Goal: Task Accomplishment & Management: Use online tool/utility

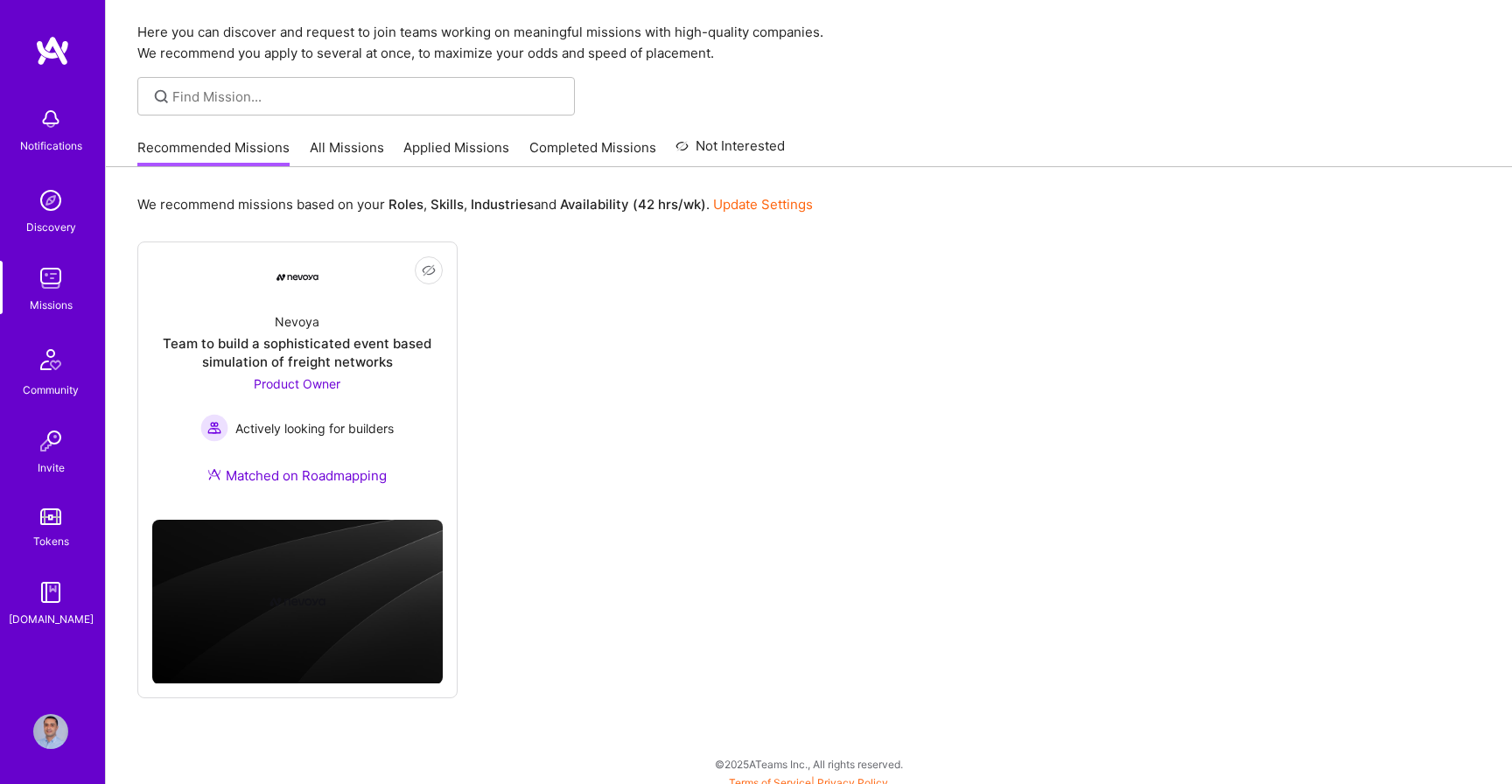
scroll to position [64, 0]
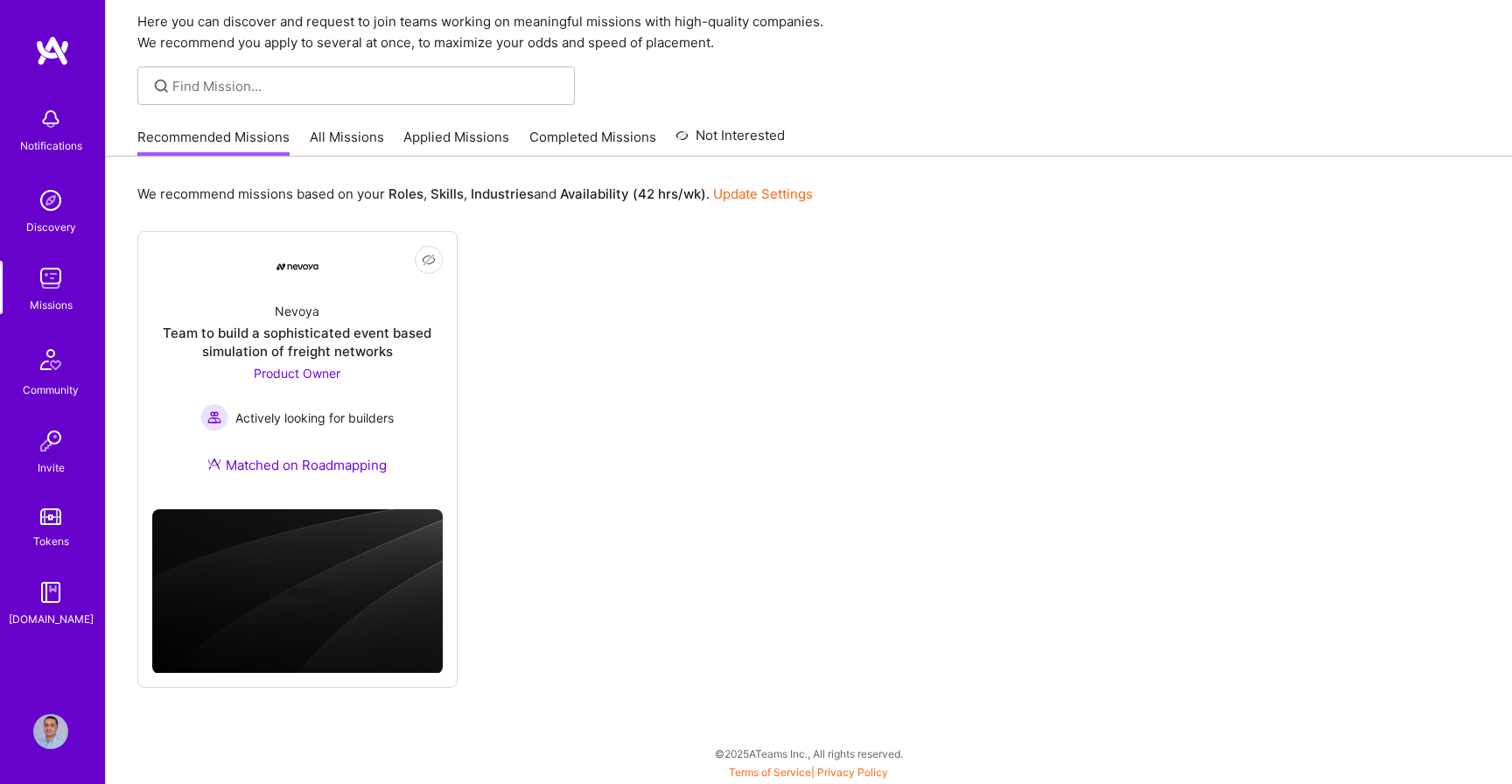
click at [461, 144] on link "Applied Missions" at bounding box center [456, 142] width 105 height 28
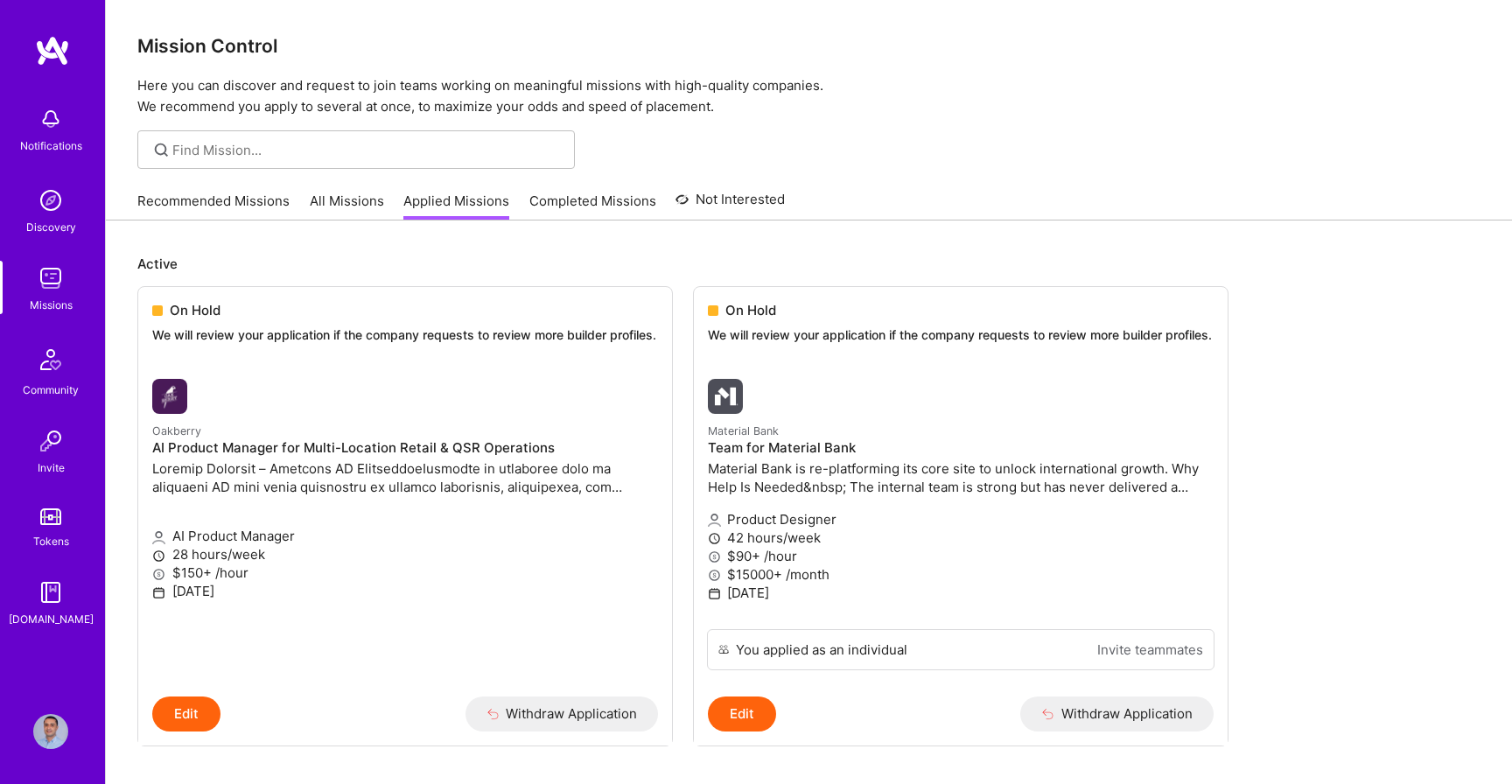
click at [216, 195] on link "Recommended Missions" at bounding box center [214, 206] width 152 height 28
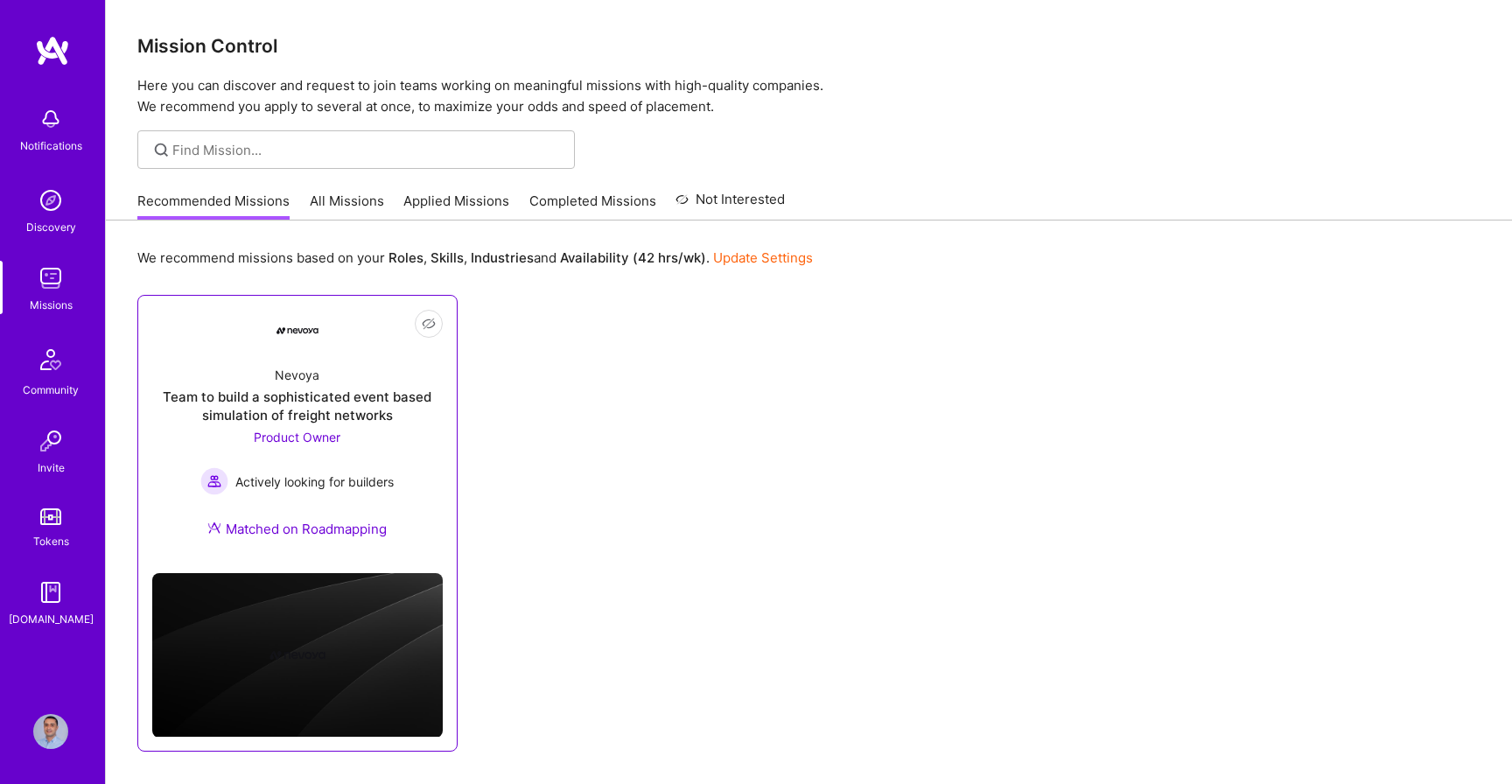
click at [279, 417] on div "Team to build a sophisticated event based simulation of freight networks" at bounding box center [297, 405] width 291 height 37
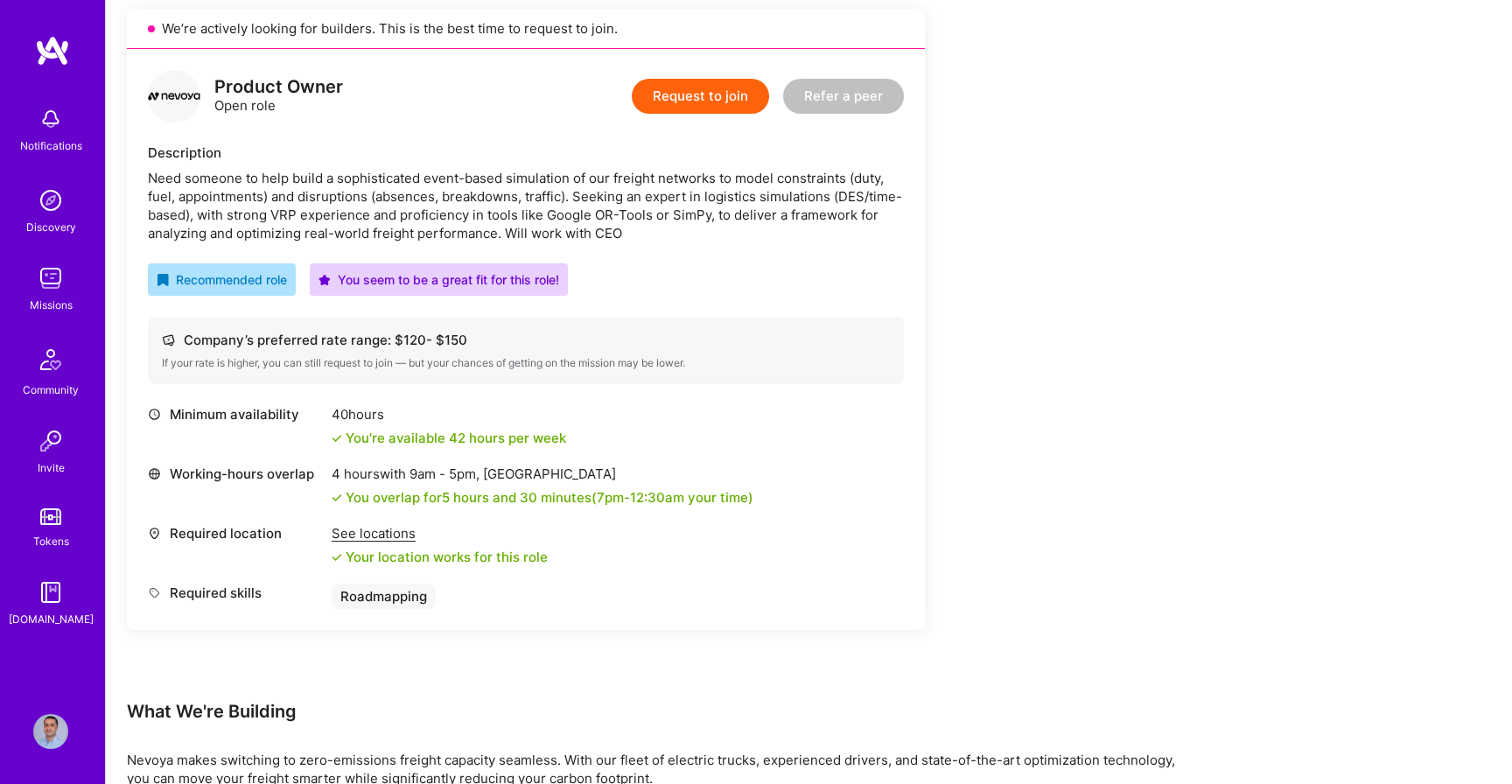
scroll to position [400, 0]
click at [398, 531] on div "See locations" at bounding box center [440, 533] width 217 height 18
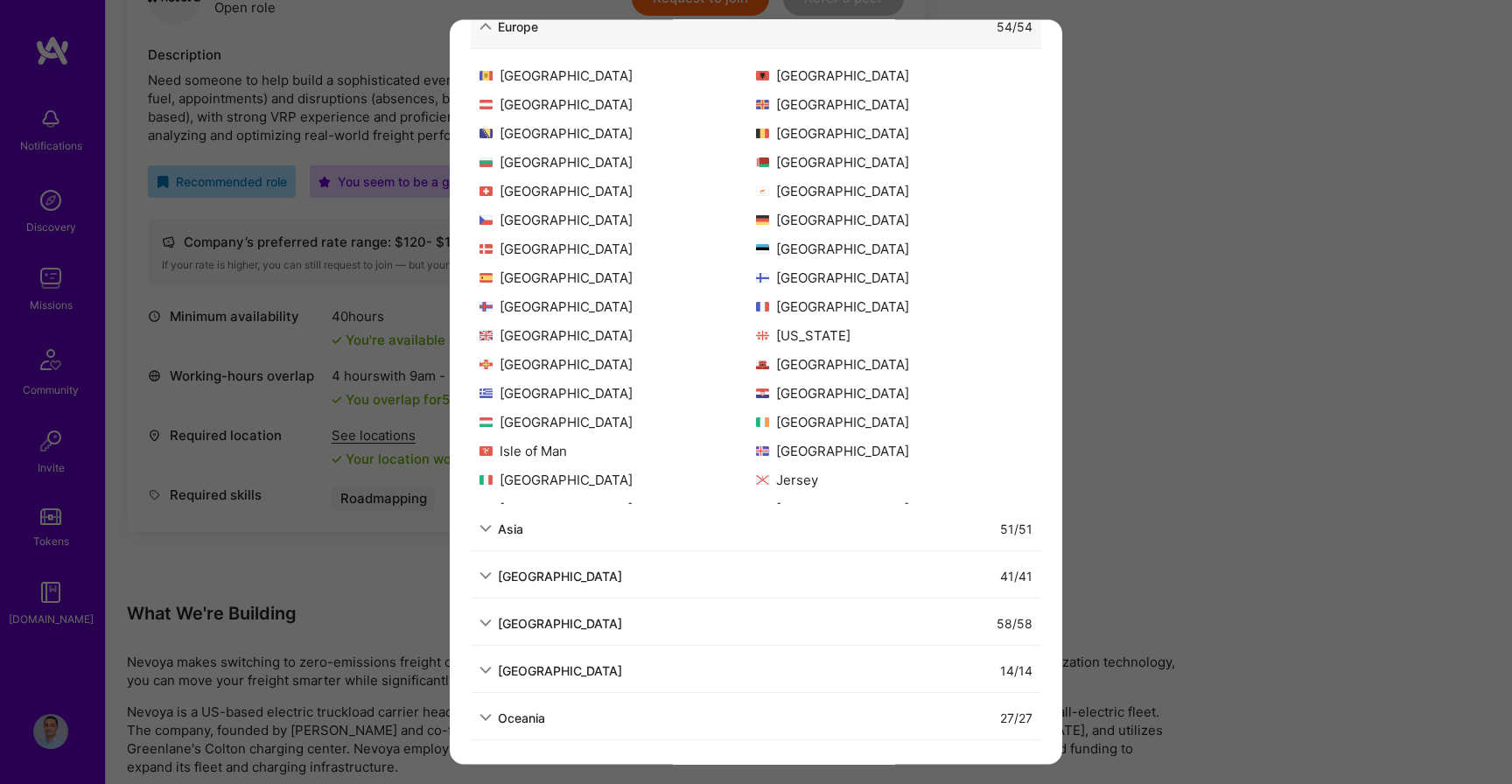
scroll to position [0, 0]
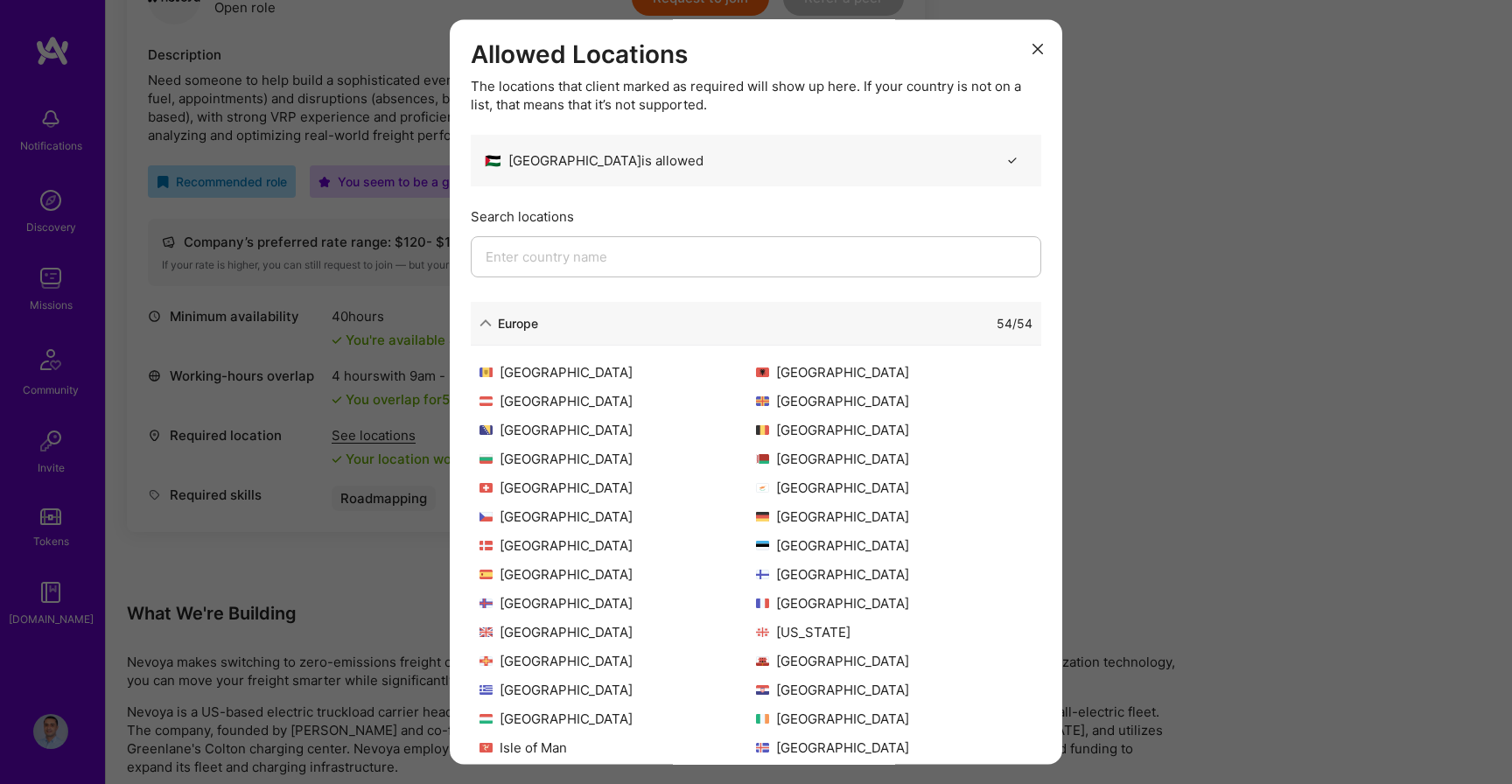
click at [1040, 48] on icon "modal" at bounding box center [1037, 48] width 10 height 10
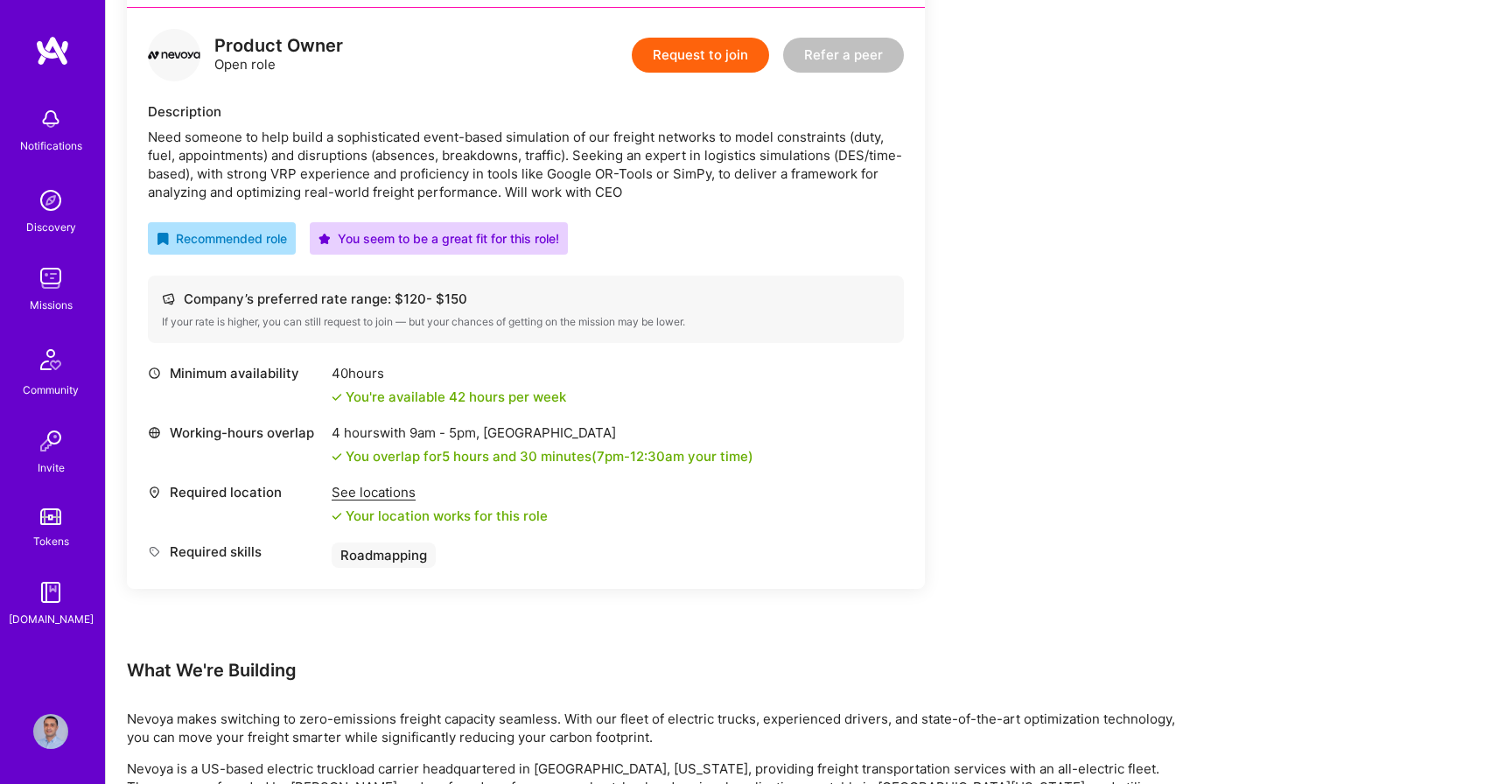
scroll to position [442, 0]
click at [755, 153] on div "Need someone to help build a sophisticated event-based simulation of our freigh…" at bounding box center [526, 163] width 756 height 73
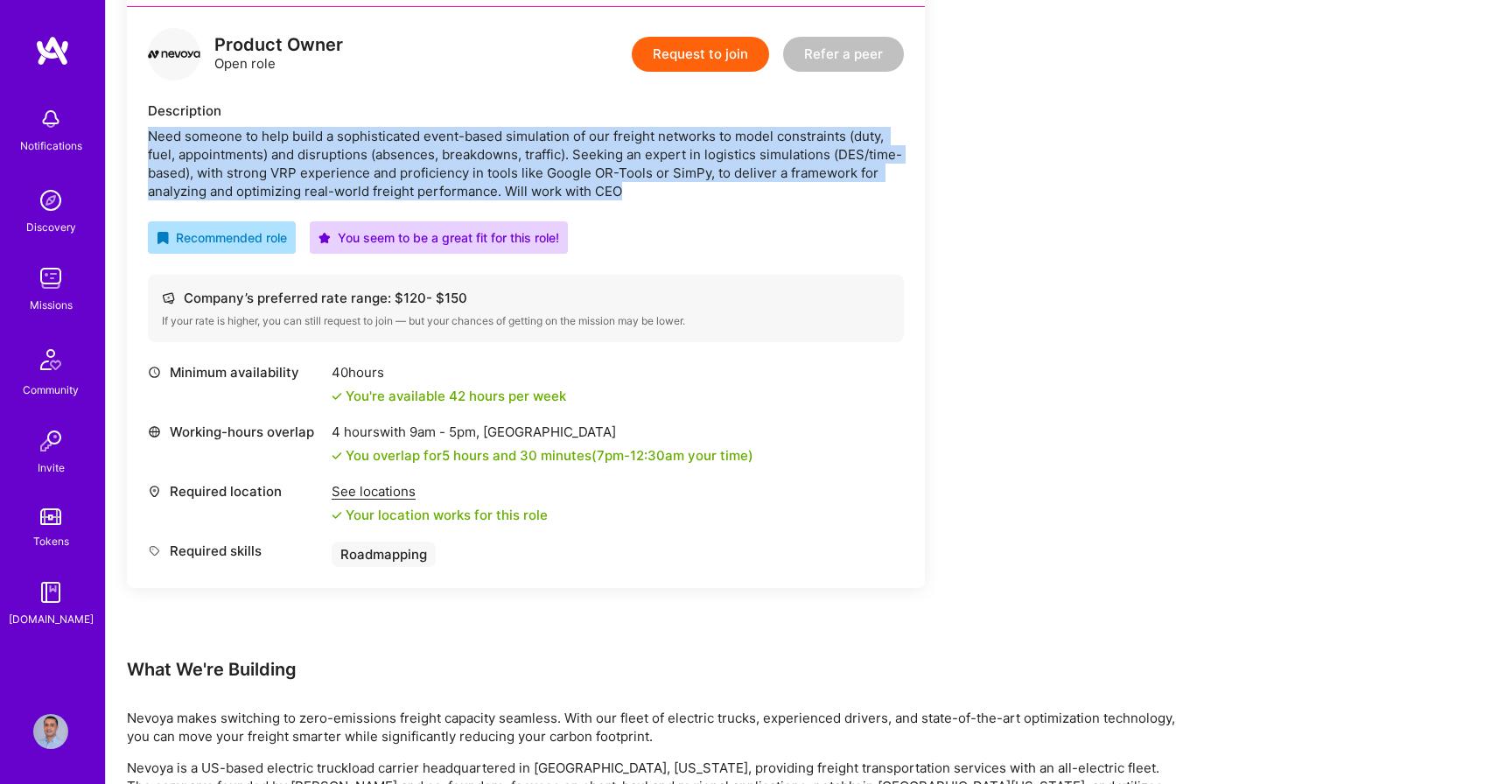
click at [750, 177] on div "Need someone to help build a sophisticated event-based simulation of our freigh…" at bounding box center [526, 163] width 756 height 73
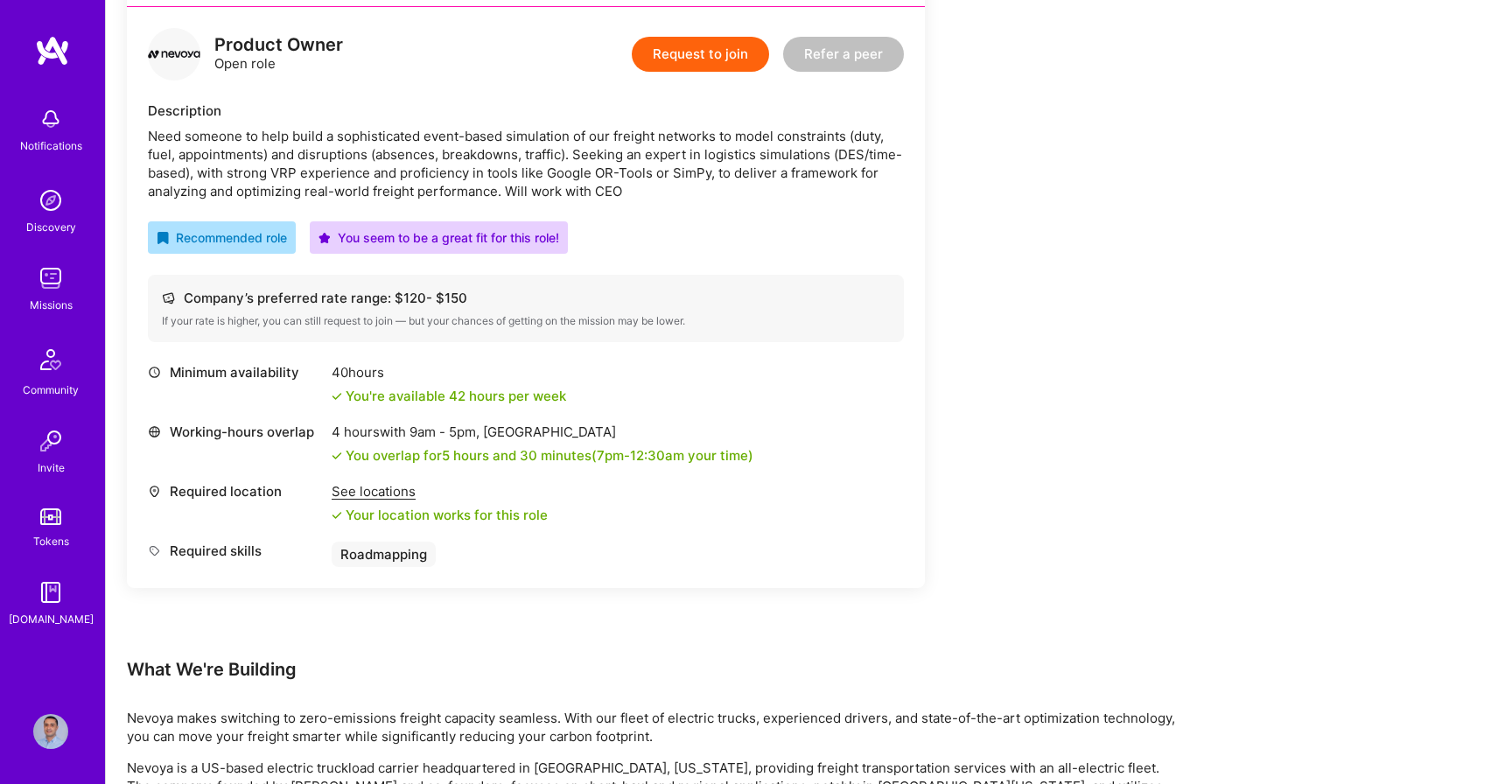
click at [303, 172] on div "Need someone to help build a sophisticated event-based simulation of our freigh…" at bounding box center [526, 163] width 756 height 73
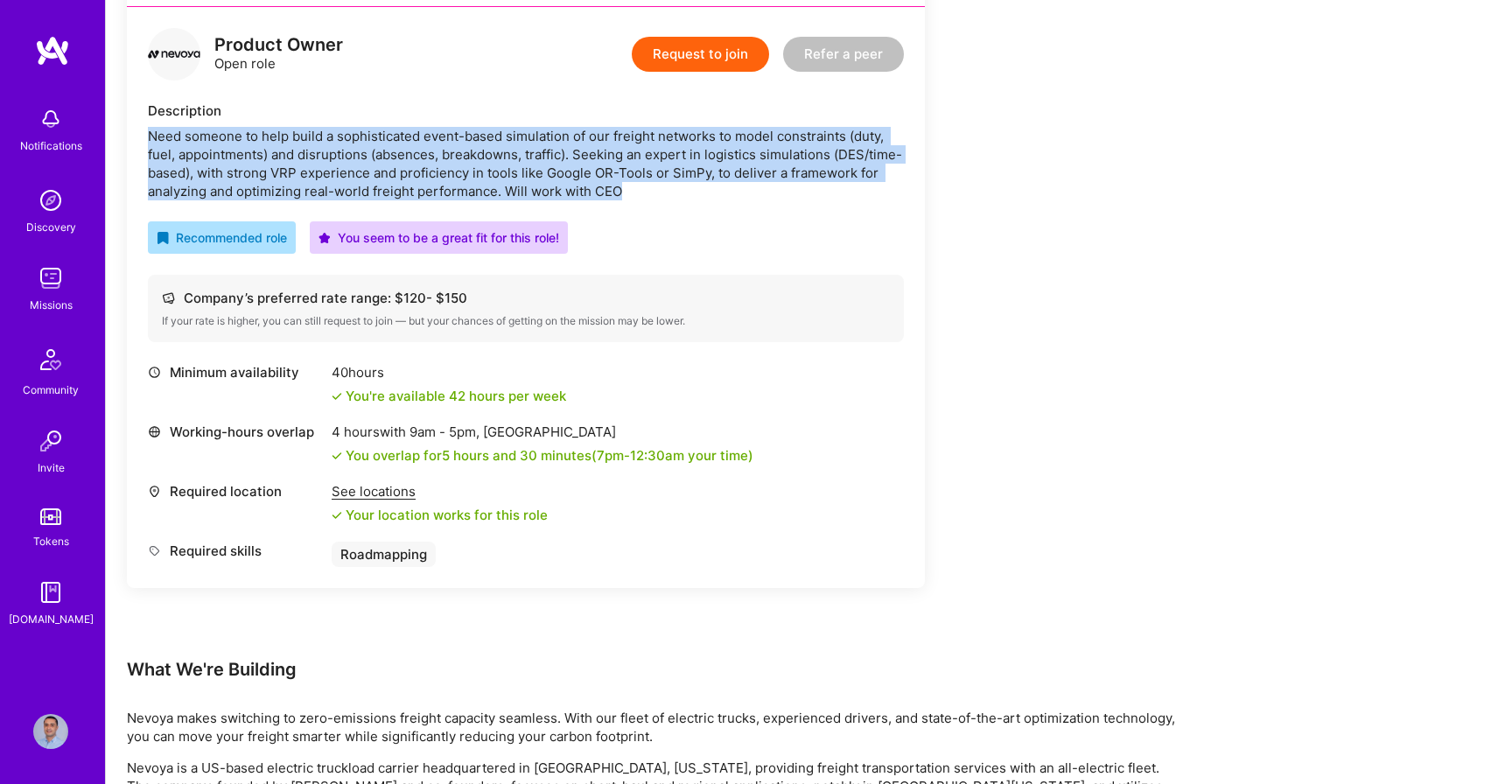
click at [523, 181] on div "Need someone to help build a sophisticated event-based simulation of our freigh…" at bounding box center [526, 163] width 756 height 73
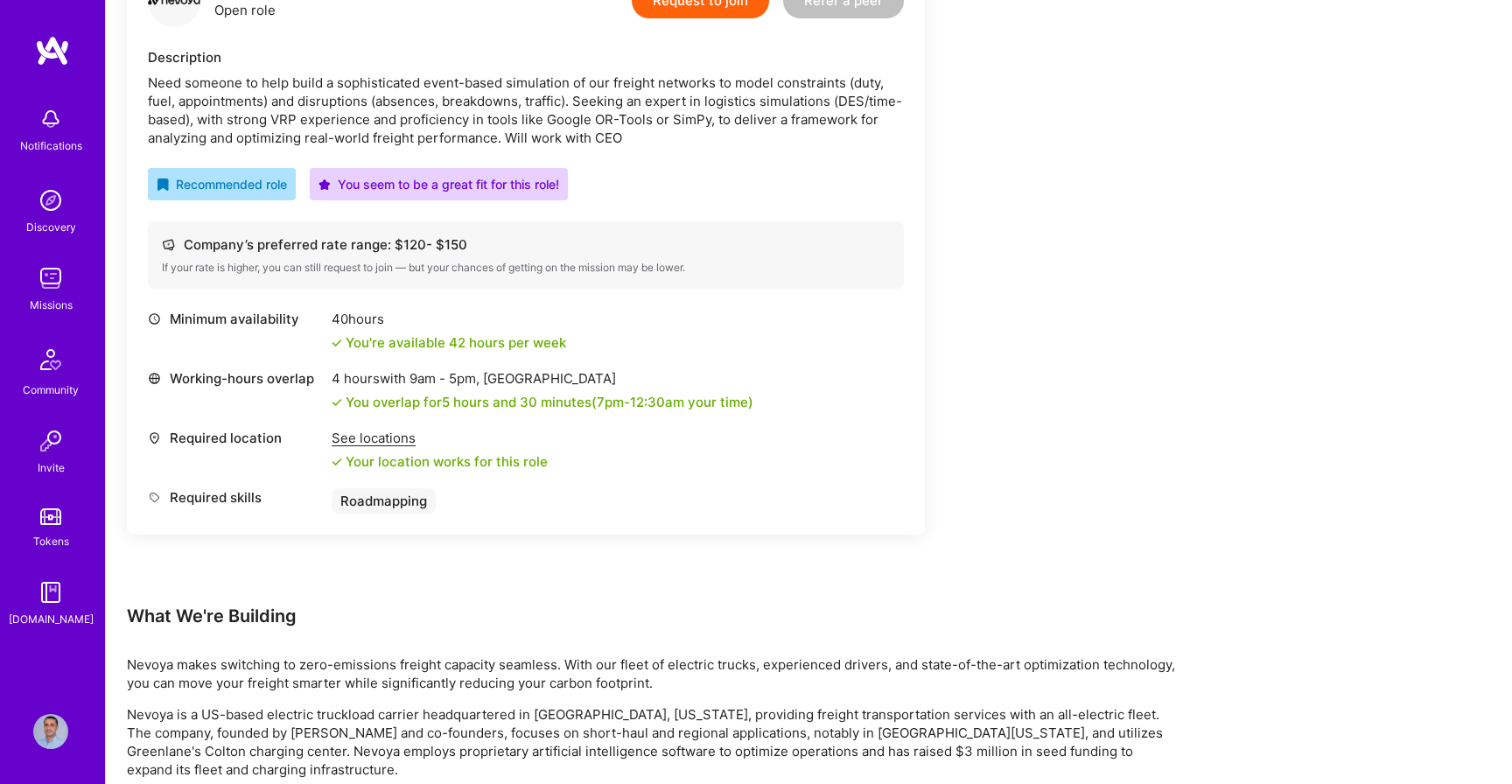
scroll to position [492, 0]
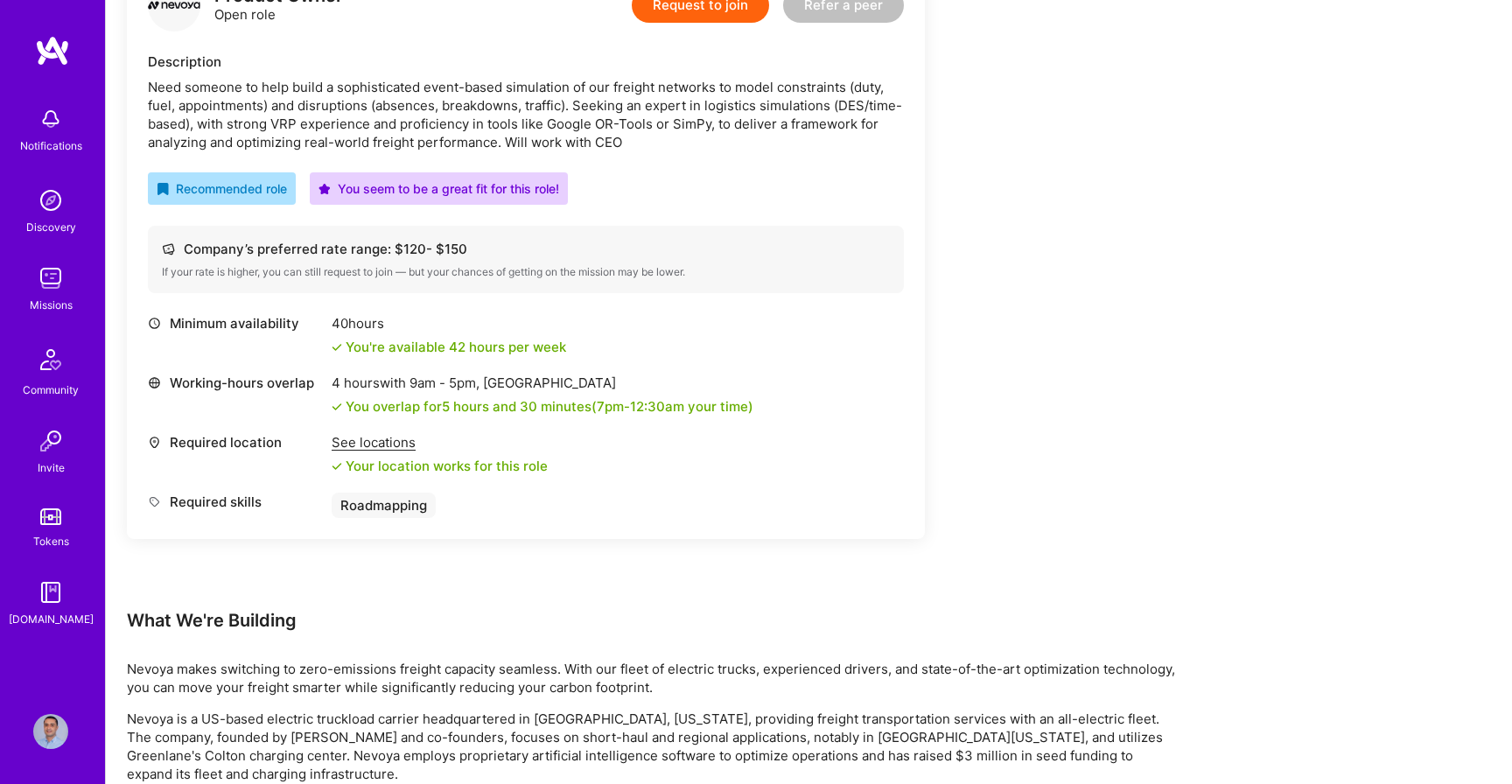
click at [309, 247] on div "Company’s preferred rate range: $ 120 - $ 150" at bounding box center [525, 248] width 728 height 18
click at [651, 272] on div "If your rate is higher, you can still request to join — but your chances of get…" at bounding box center [525, 271] width 728 height 14
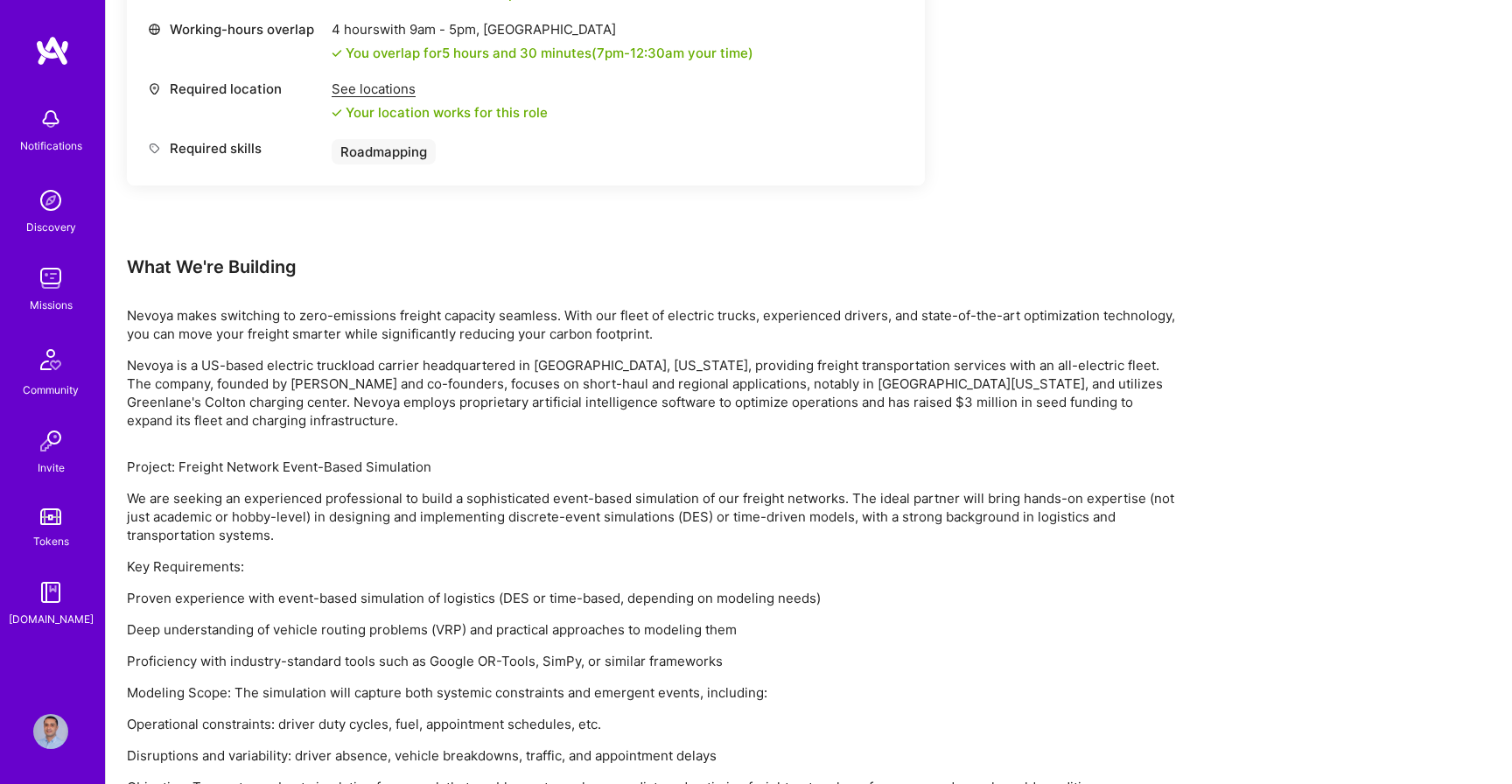
scroll to position [912, 0]
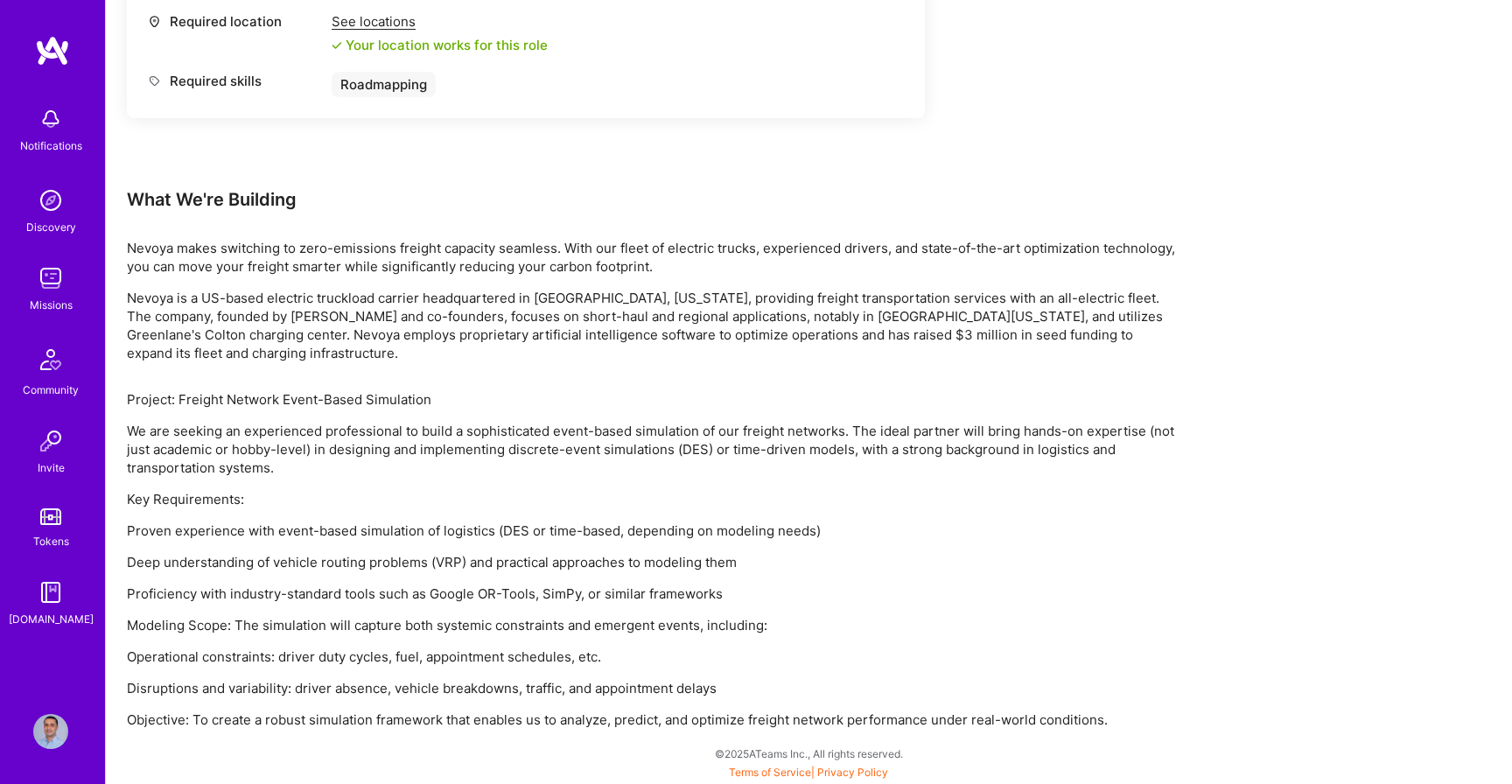
click at [607, 451] on p "We are seeking an experienced professional to build a sophisticated event-based…" at bounding box center [652, 449] width 1050 height 55
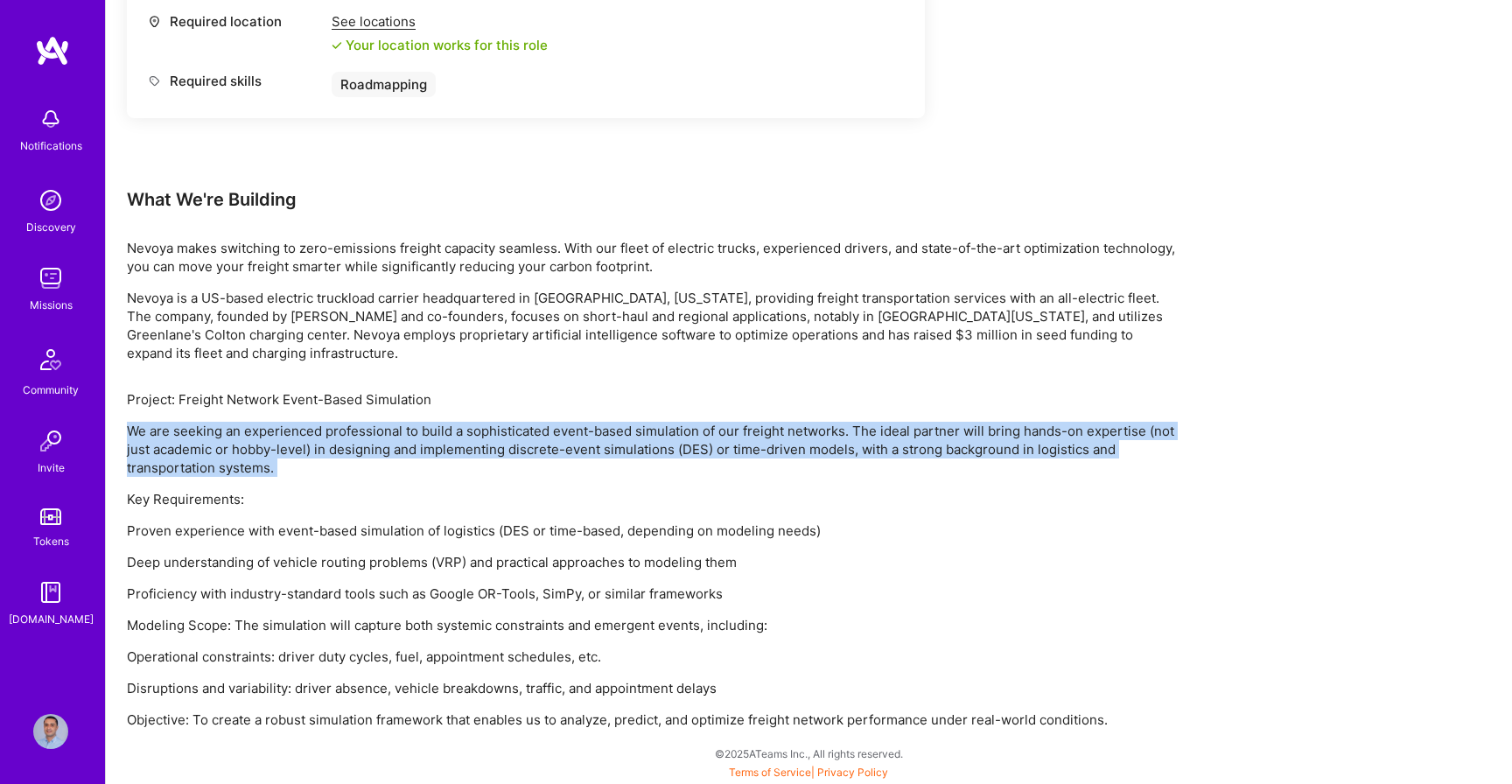
click at [605, 506] on p "Key Requirements:" at bounding box center [652, 498] width 1050 height 18
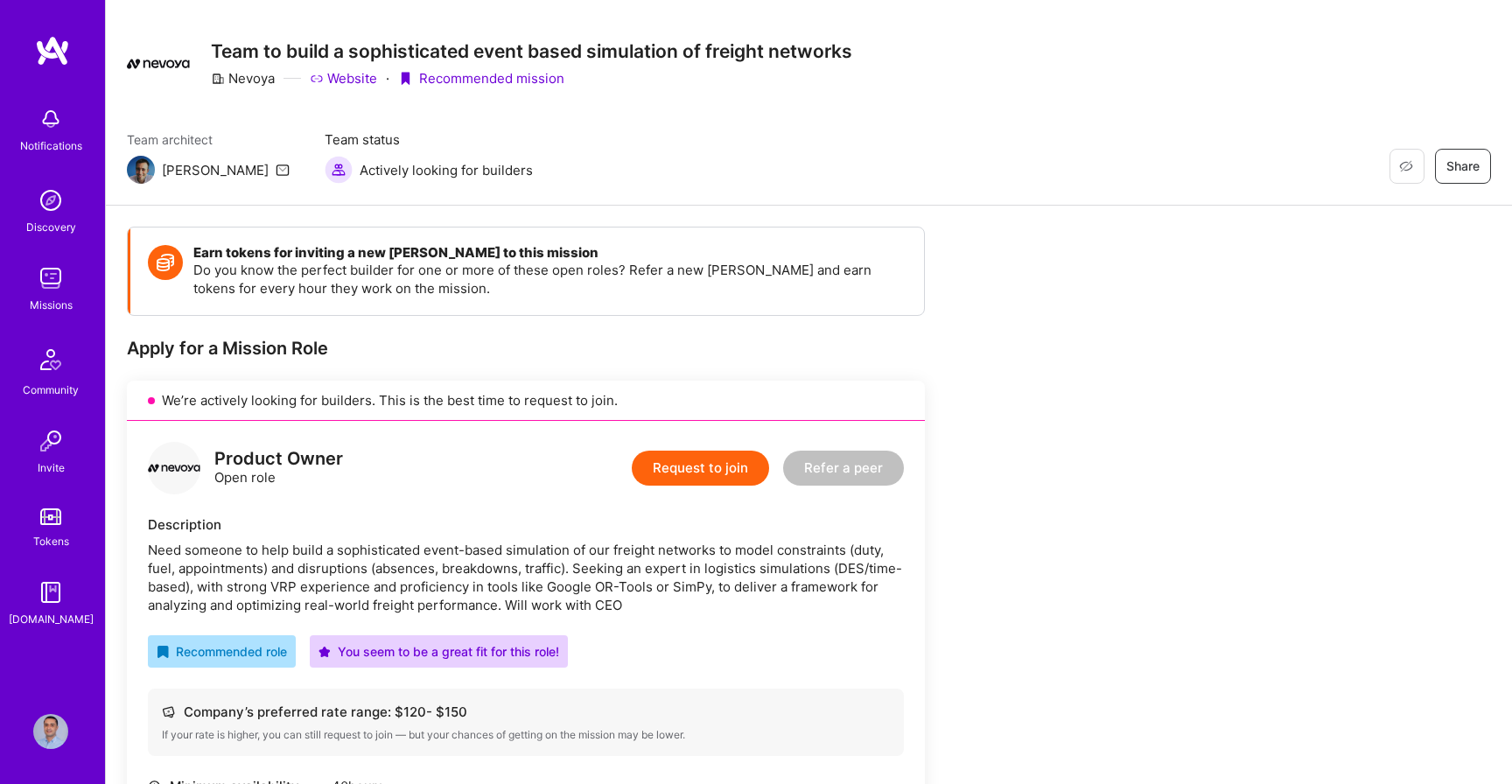
scroll to position [0, 0]
